Goal: Find specific page/section: Find specific page/section

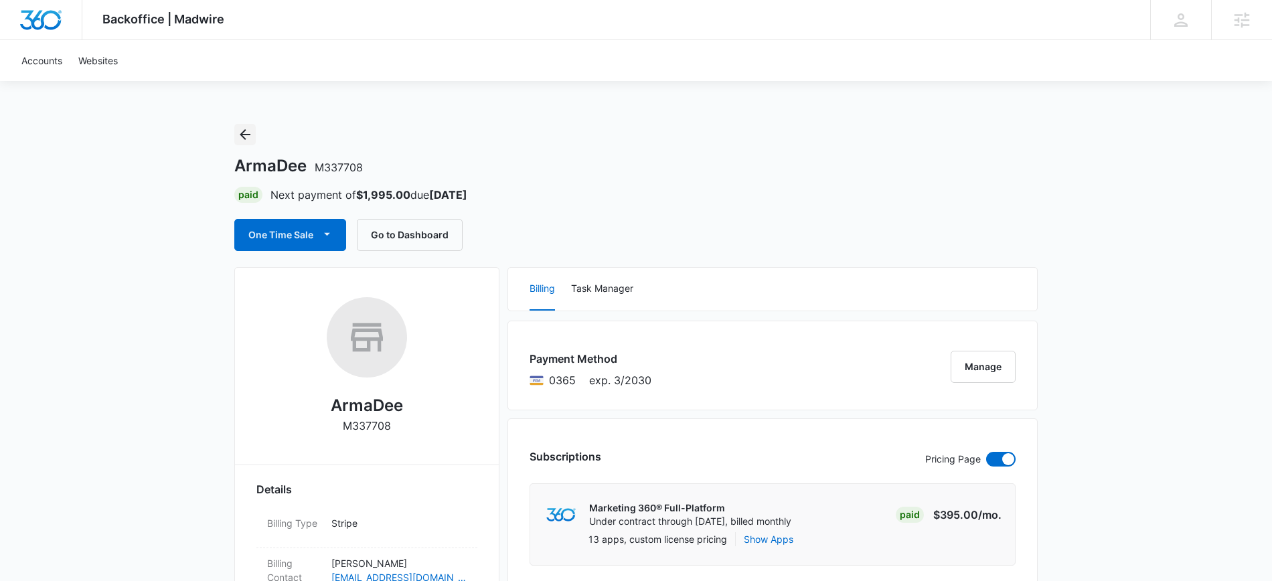
click at [250, 139] on icon "Back" at bounding box center [245, 135] width 16 height 16
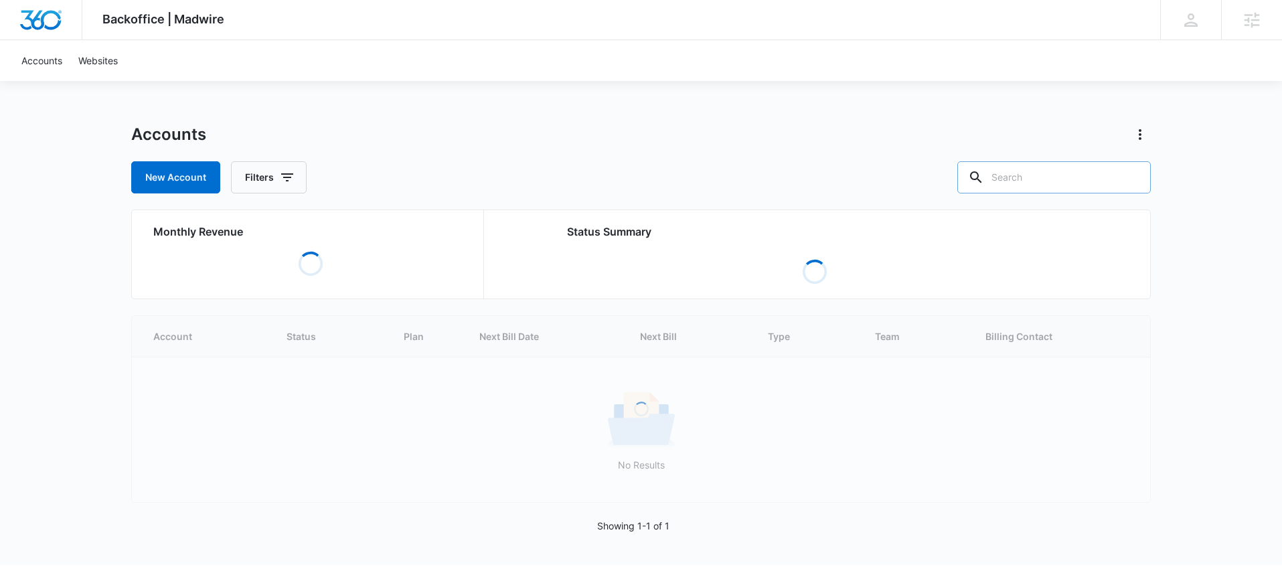
click at [1046, 185] on input "text" at bounding box center [1053, 177] width 193 height 32
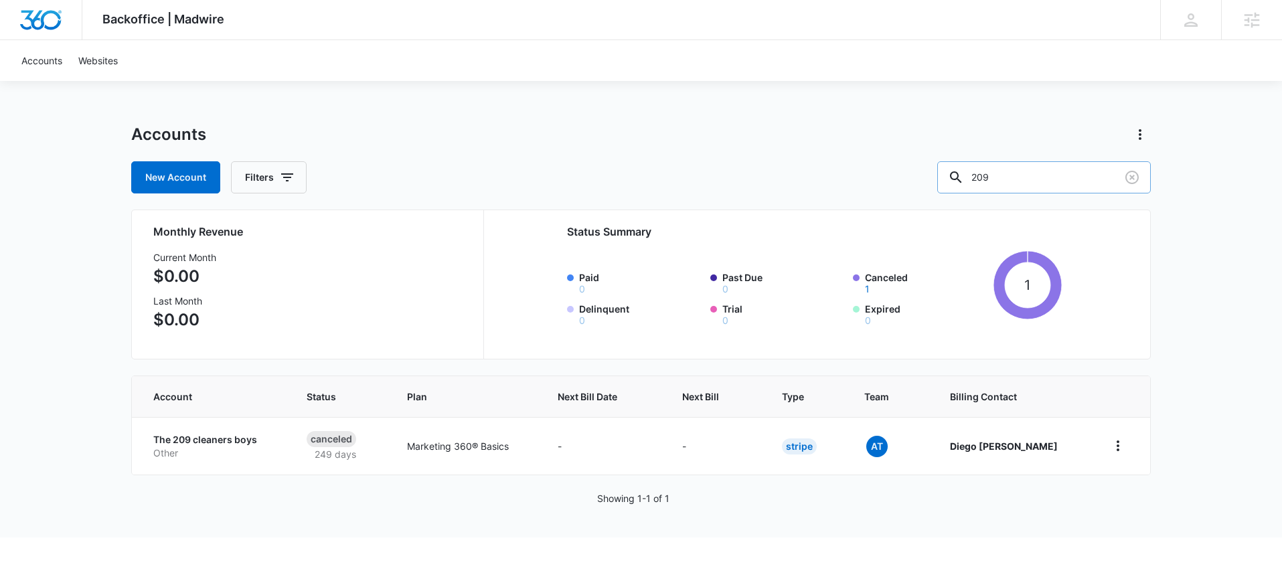
click at [1056, 183] on input "209" at bounding box center [1044, 177] width 214 height 32
type input "we paint"
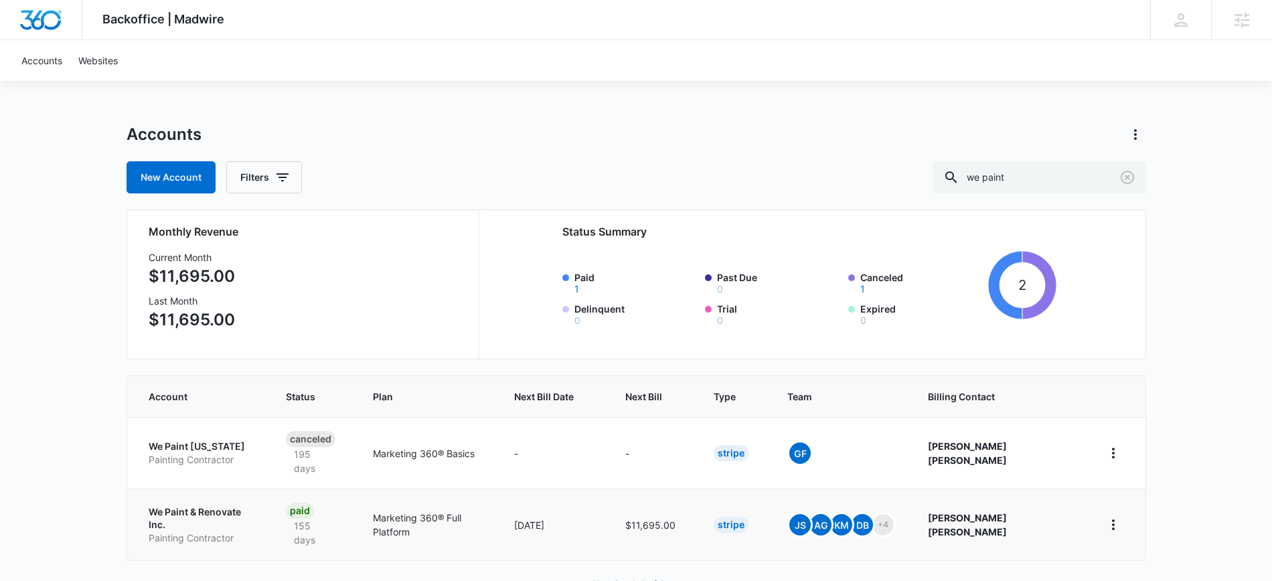
click at [232, 505] on p "We Paint & Renovate Inc." at bounding box center [201, 518] width 105 height 26
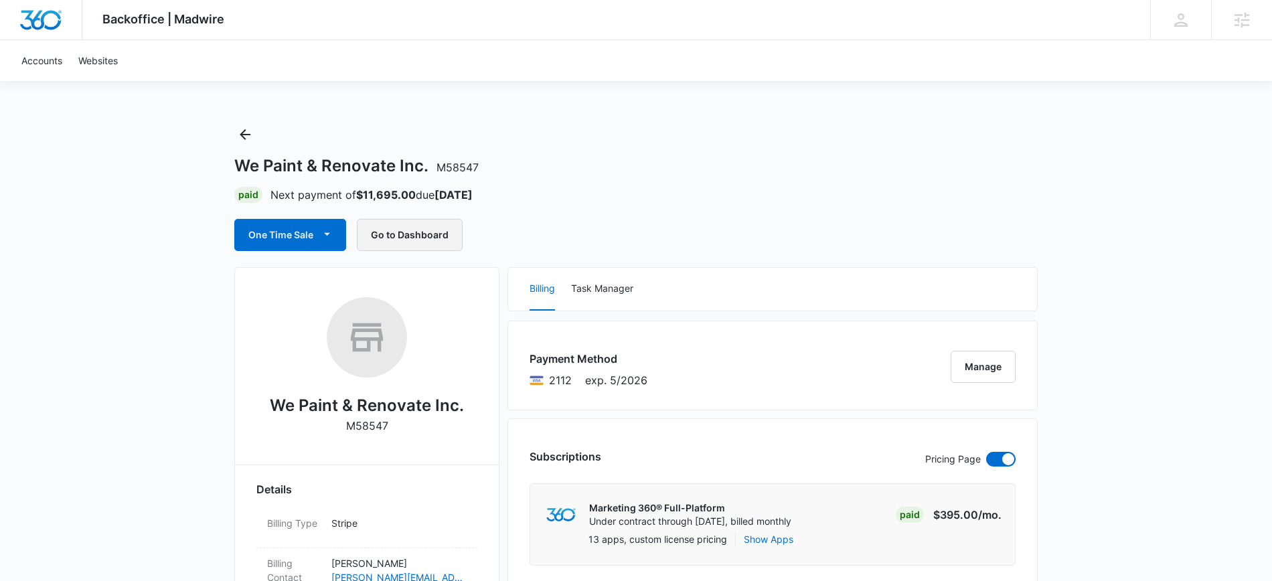
click at [404, 231] on button "Go to Dashboard" at bounding box center [410, 235] width 106 height 32
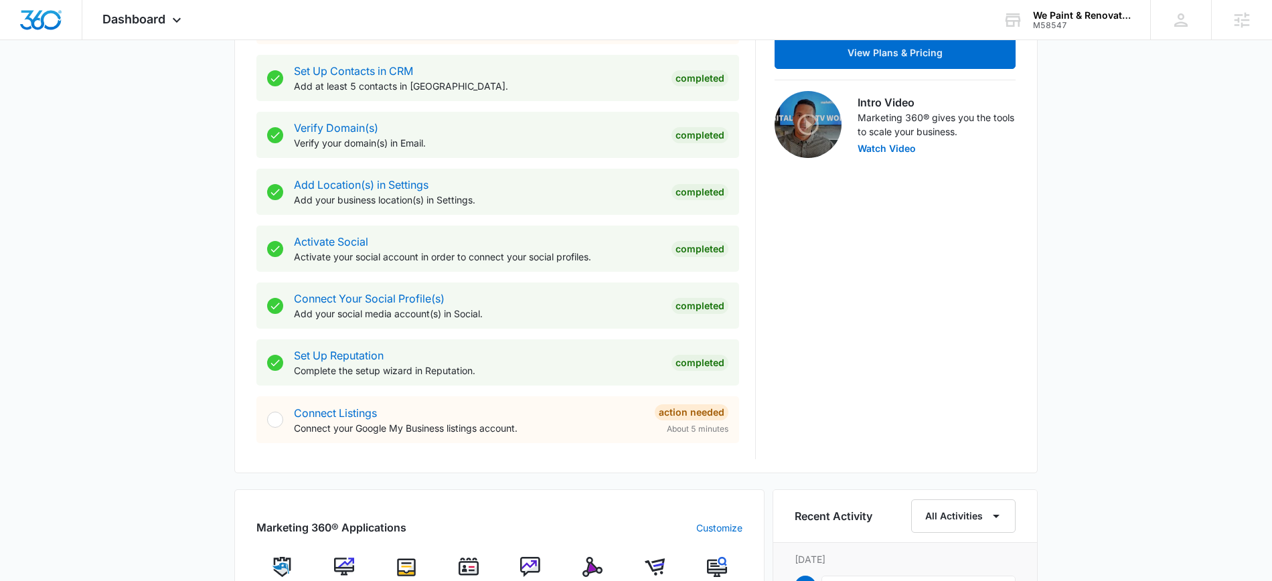
scroll to position [890, 0]
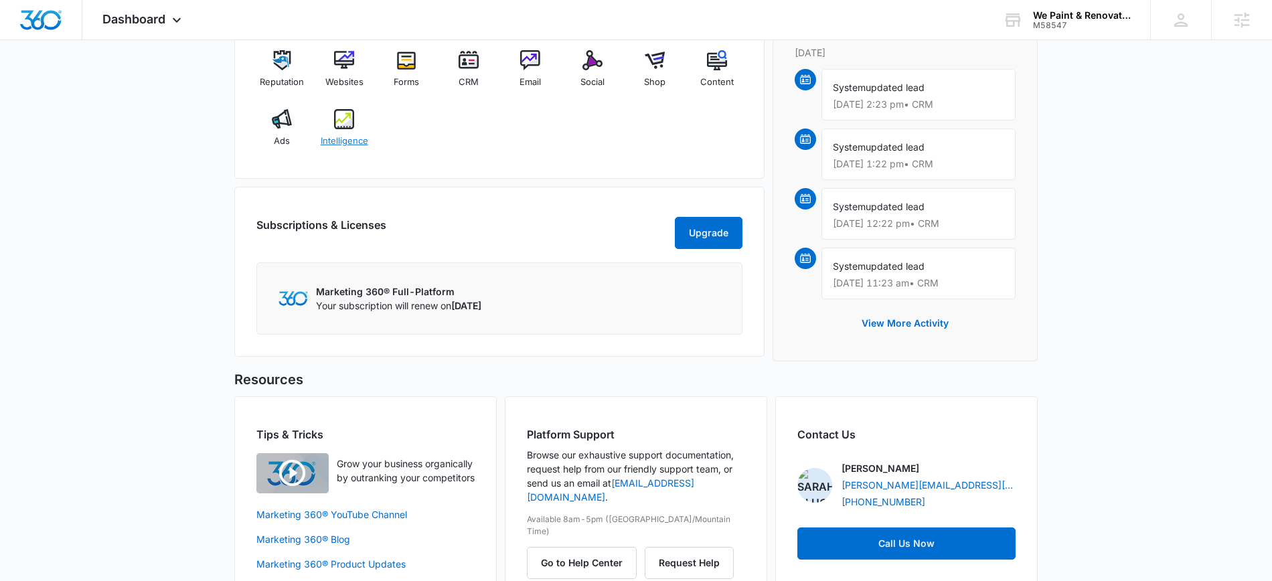
click at [342, 130] on div "Intelligence" at bounding box center [345, 133] width 52 height 48
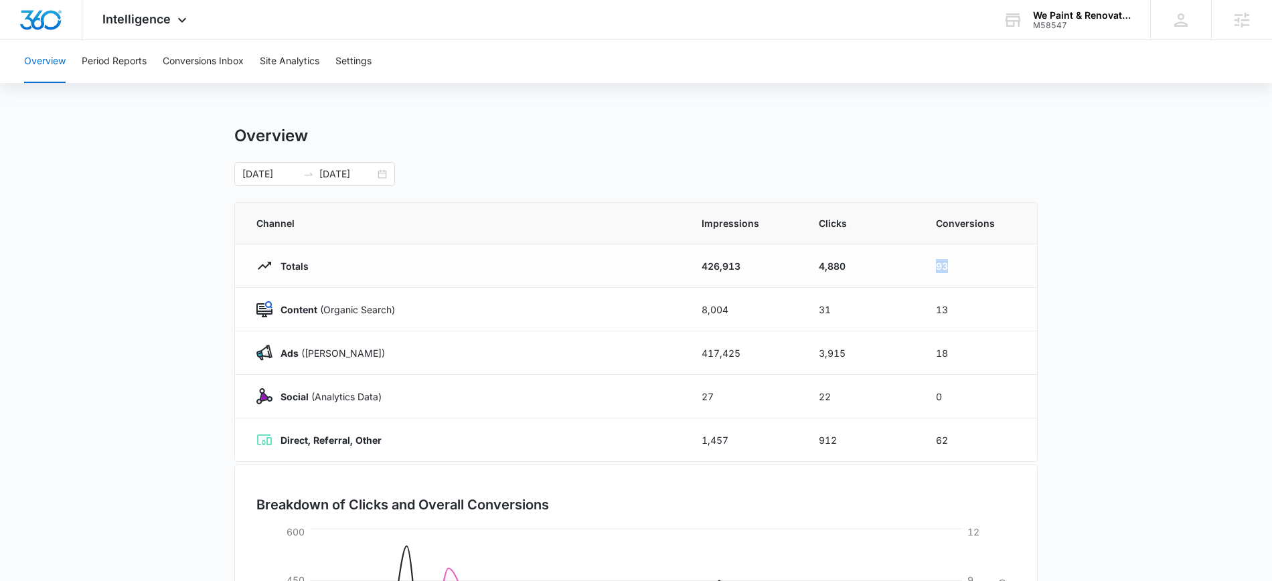
drag, startPoint x: 938, startPoint y: 266, endPoint x: 972, endPoint y: 269, distance: 33.6
click at [972, 269] on td "93" at bounding box center [978, 266] width 117 height 44
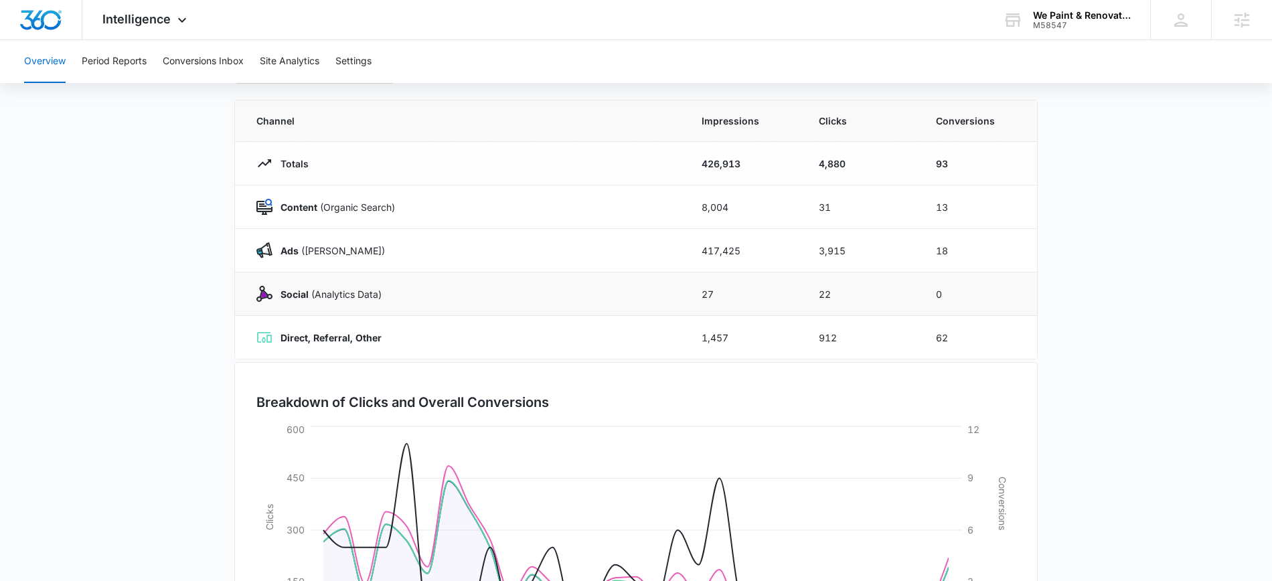
scroll to position [78, 0]
